Goal: Information Seeking & Learning: Learn about a topic

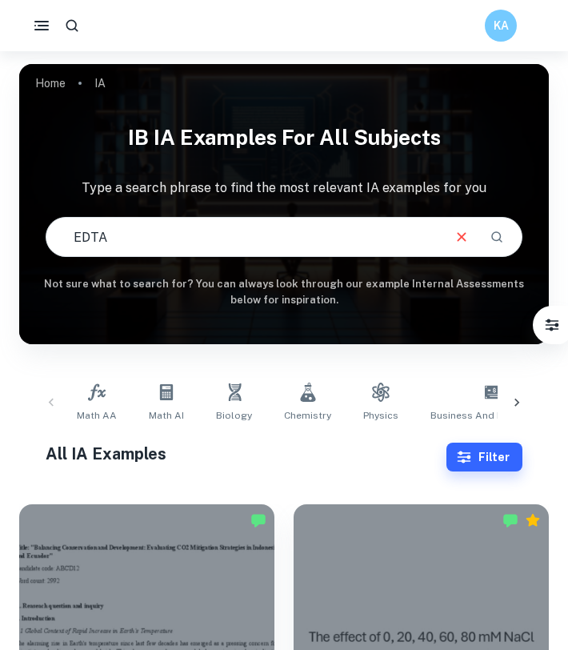
type input "EDTA"
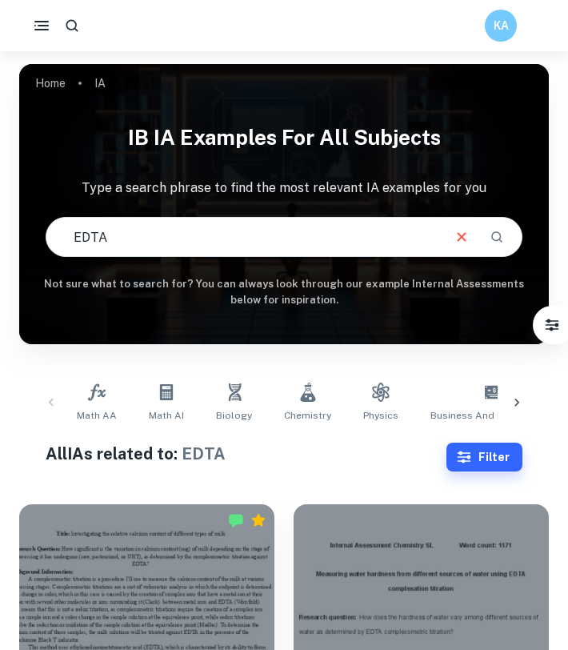
scroll to position [345, 0]
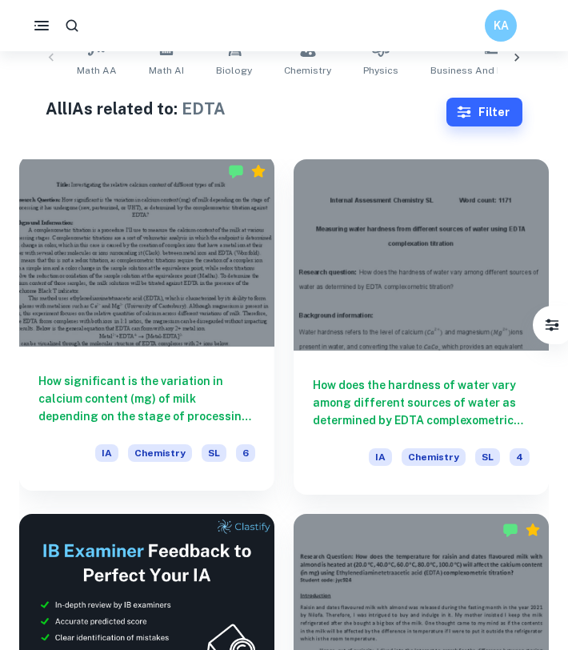
click at [194, 383] on h6 "How significant is the variation in calcium content (mg) of milk depending on t…" at bounding box center [146, 398] width 217 height 53
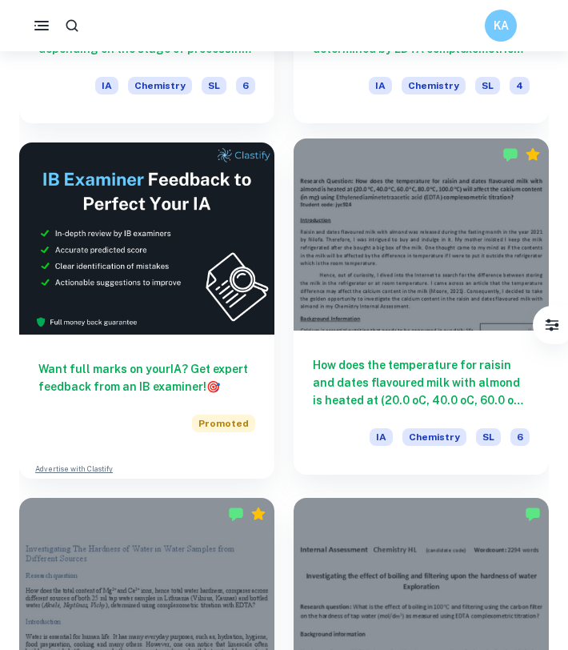
scroll to position [725, 0]
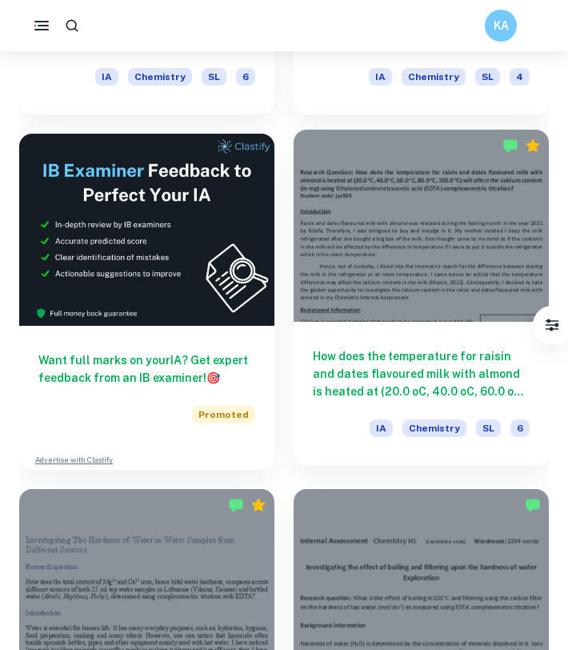
click at [351, 375] on h6 "How does the temperature for raisin and dates flavoured milk with almond is hea…" at bounding box center [421, 373] width 217 height 53
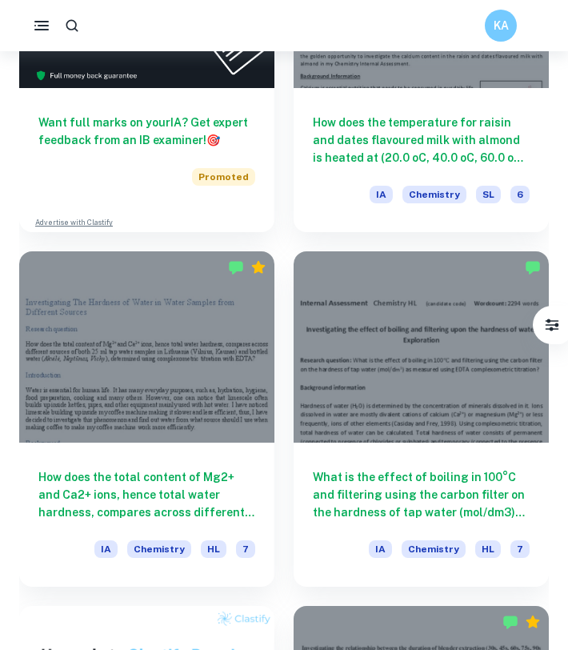
scroll to position [991, 0]
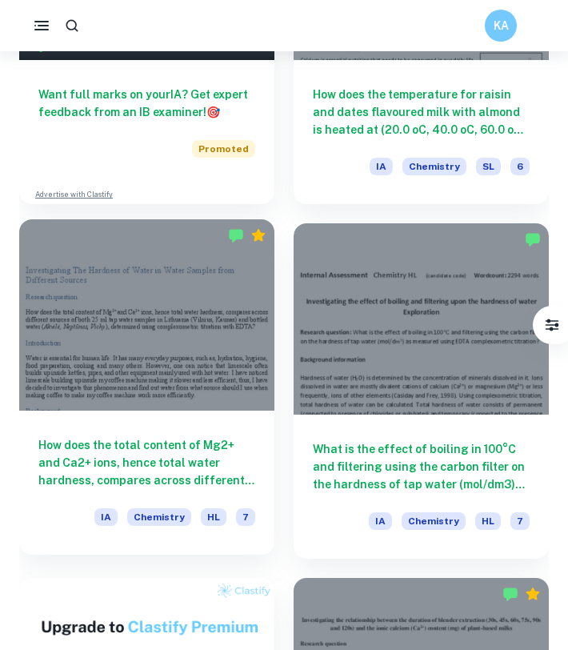
click at [183, 391] on div at bounding box center [146, 314] width 255 height 191
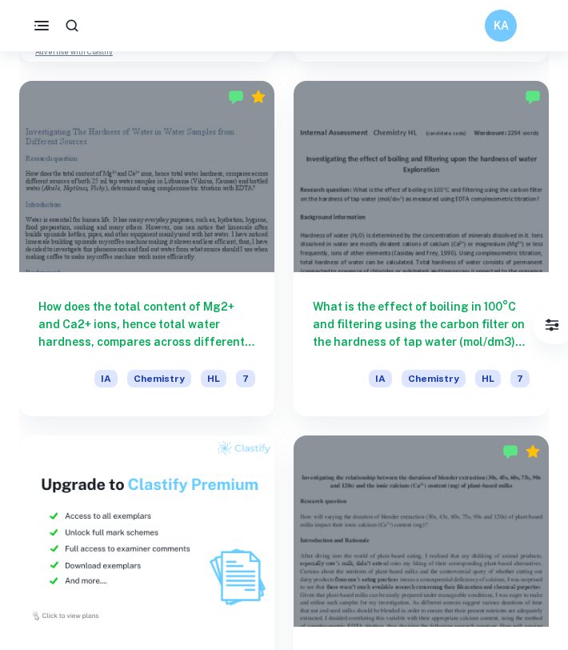
scroll to position [1156, 0]
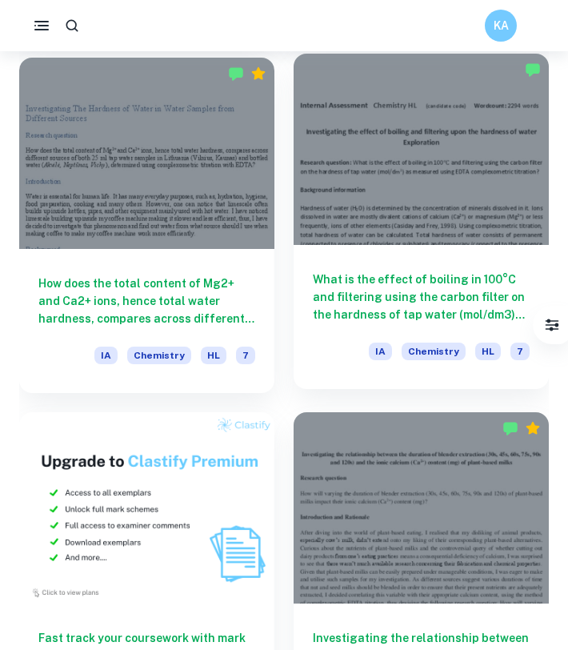
click at [394, 214] on div at bounding box center [421, 149] width 255 height 191
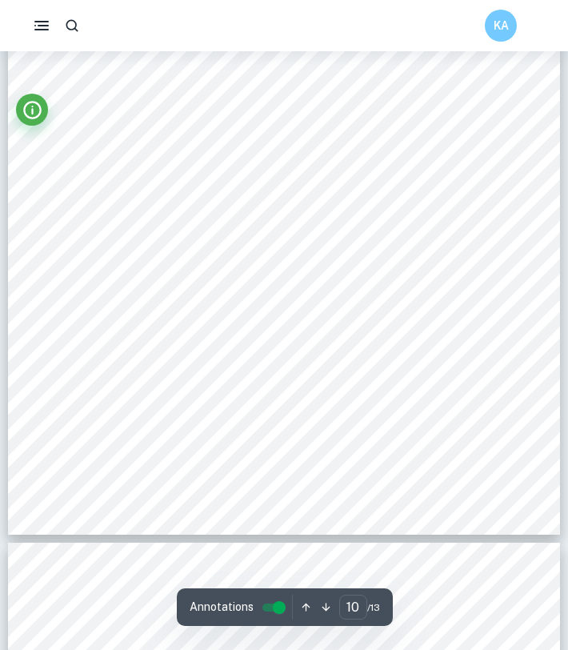
scroll to position [7501, 0]
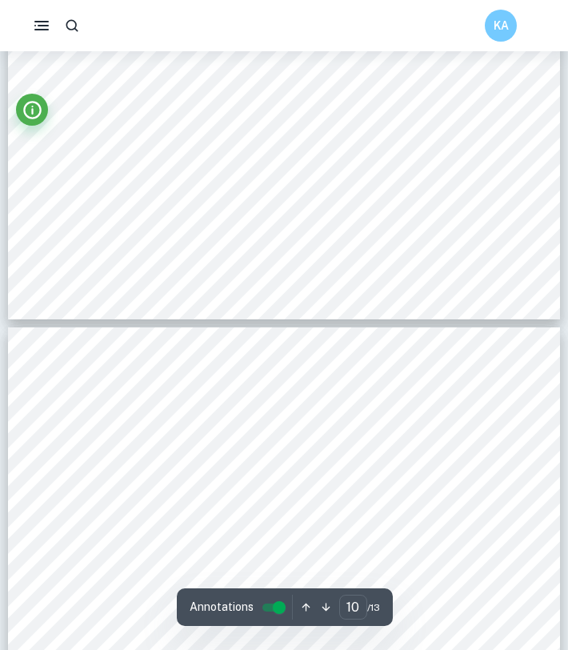
type input "11"
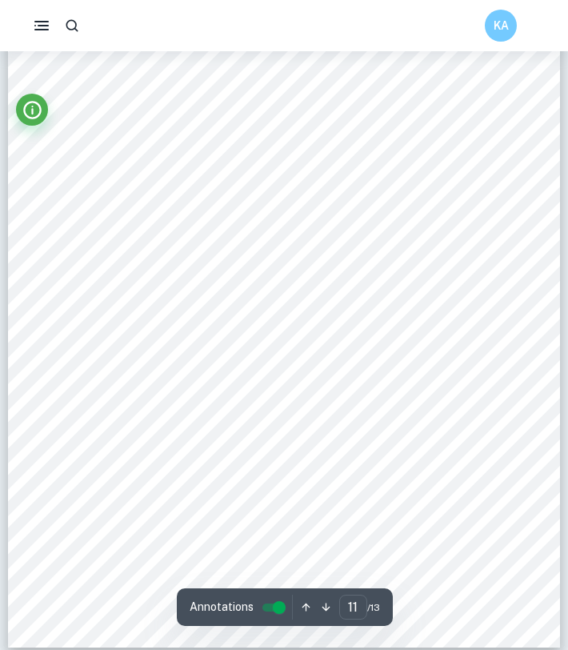
scroll to position [8186, 0]
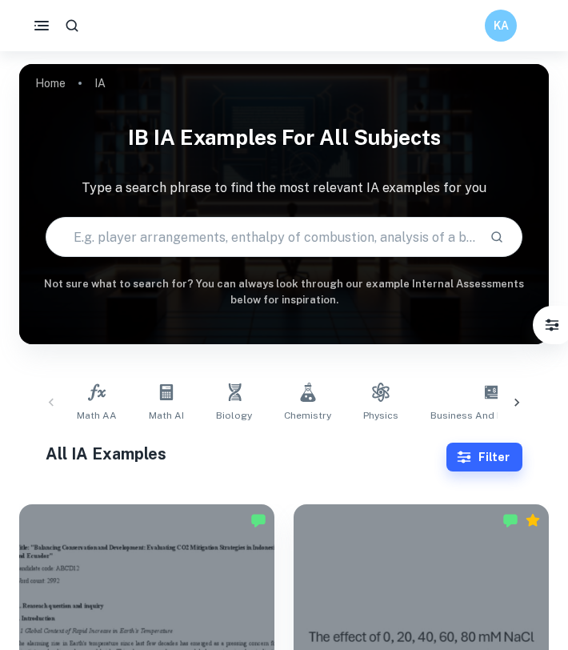
type input "EDTA"
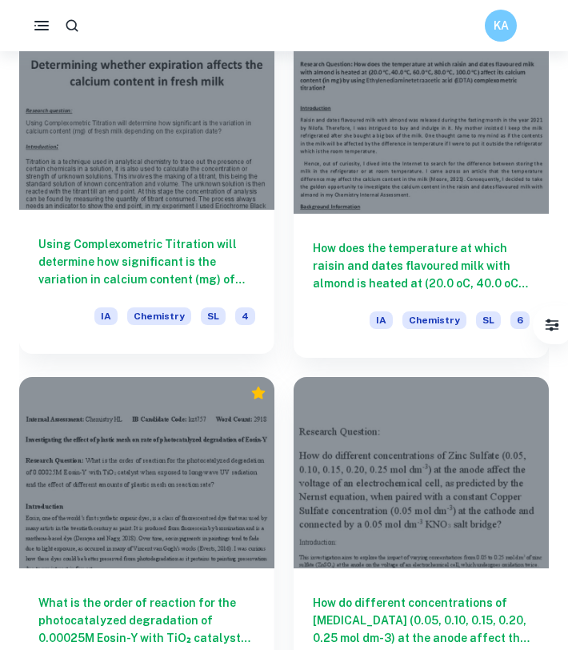
scroll to position [2269, 0]
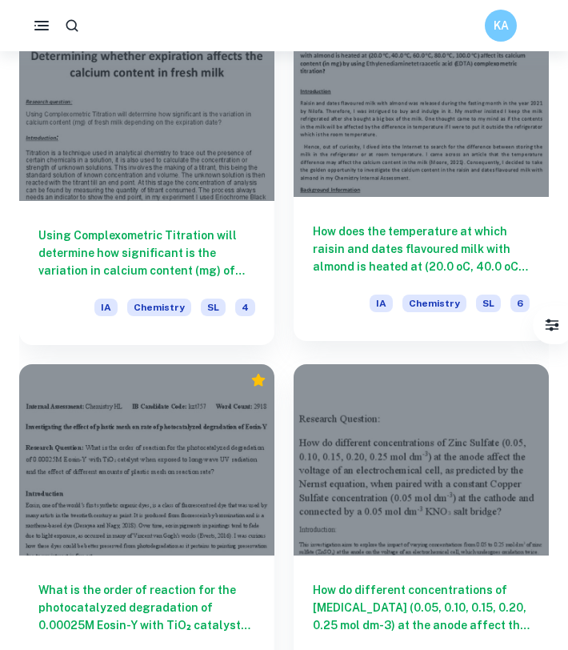
click at [320, 275] on div "How does the temperature at which raisin and dates flavoured milk with almond i…" at bounding box center [421, 269] width 255 height 144
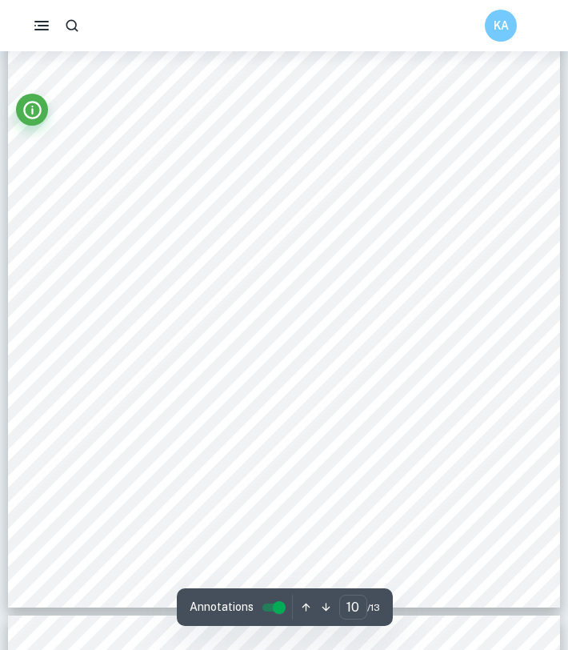
scroll to position [7585, 0]
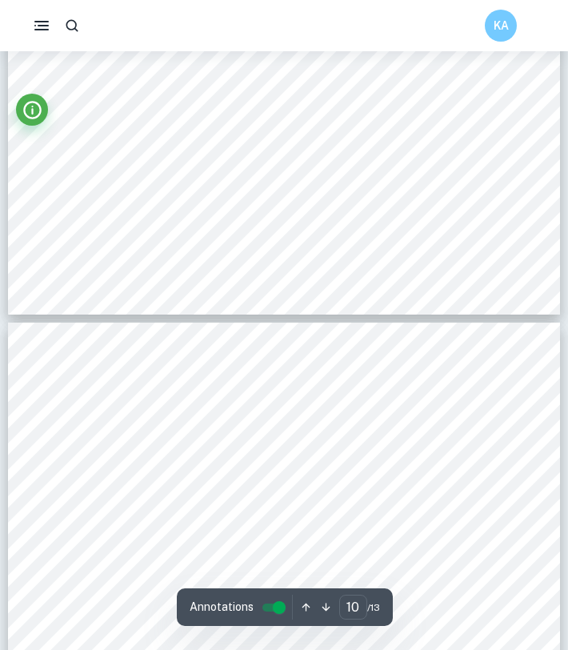
type input "11"
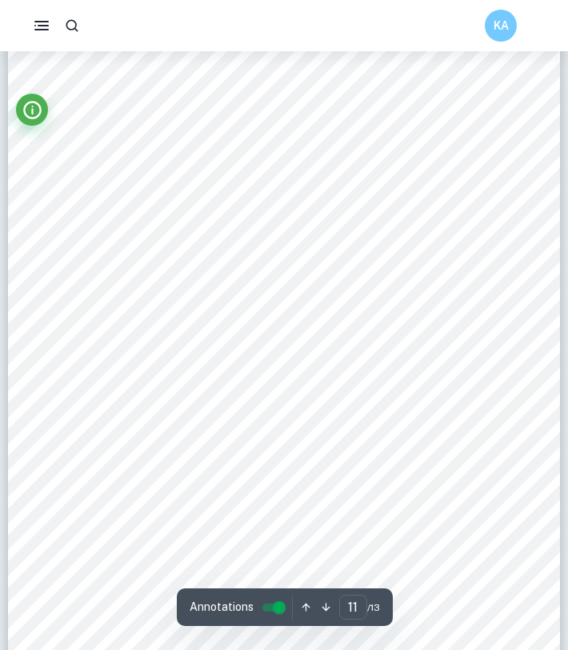
scroll to position [8274, 0]
